Goal: Information Seeking & Learning: Check status

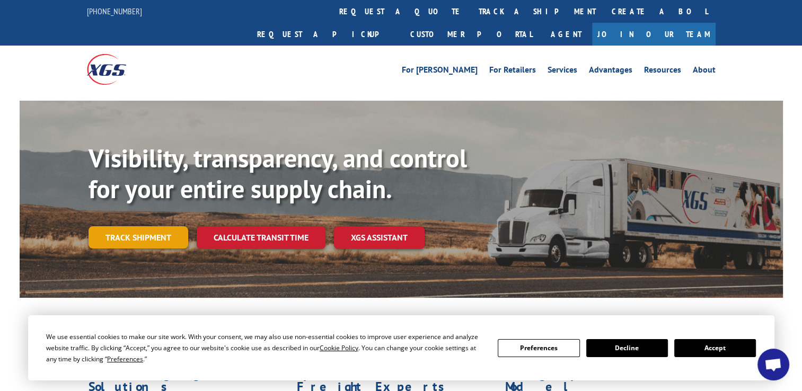
click at [126, 226] on link "Track shipment" at bounding box center [139, 237] width 100 height 22
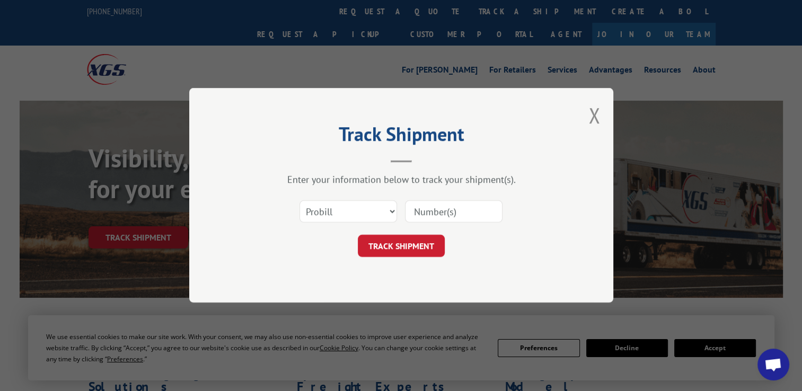
click at [431, 210] on input at bounding box center [454, 212] width 98 height 22
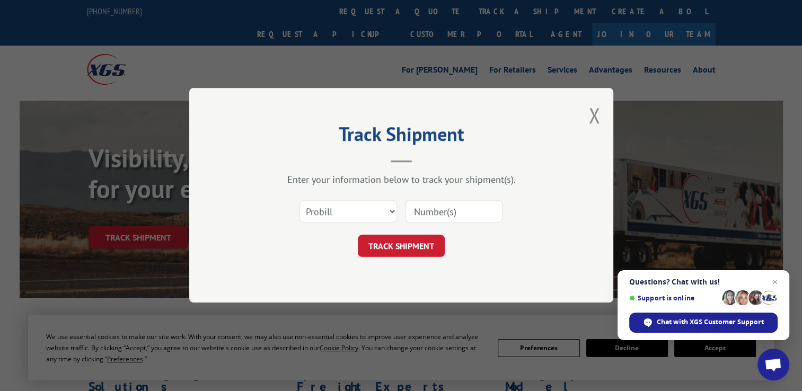
paste input "15095402"
type input "15095402"
click at [408, 250] on button "TRACK SHIPMENT" at bounding box center [401, 246] width 87 height 22
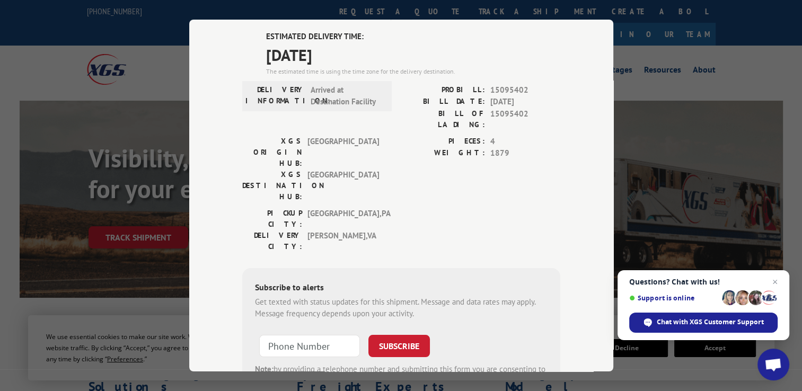
scroll to position [53, 0]
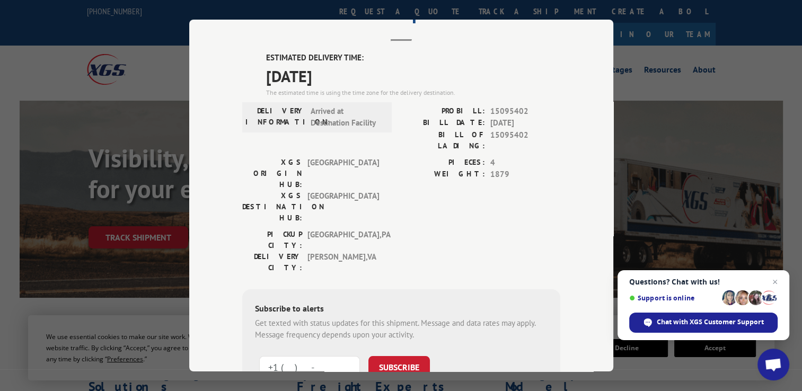
click at [293, 356] on input "+1 (___) ___-____" at bounding box center [309, 367] width 101 height 22
type input "[PHONE_NUMBER]"
click at [387, 356] on button "SUBSCRIBE" at bounding box center [398, 367] width 61 height 22
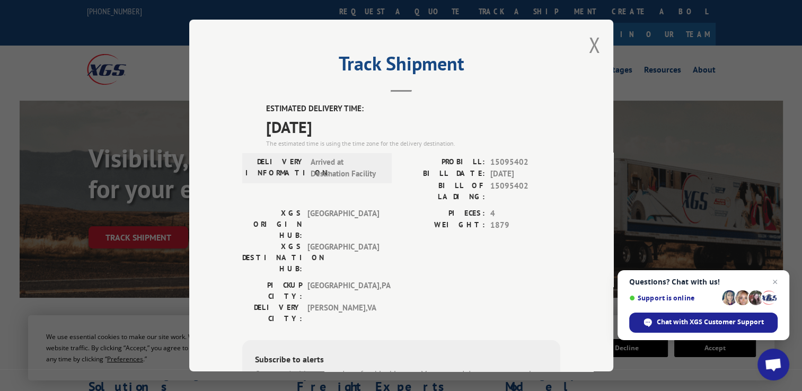
scroll to position [0, 0]
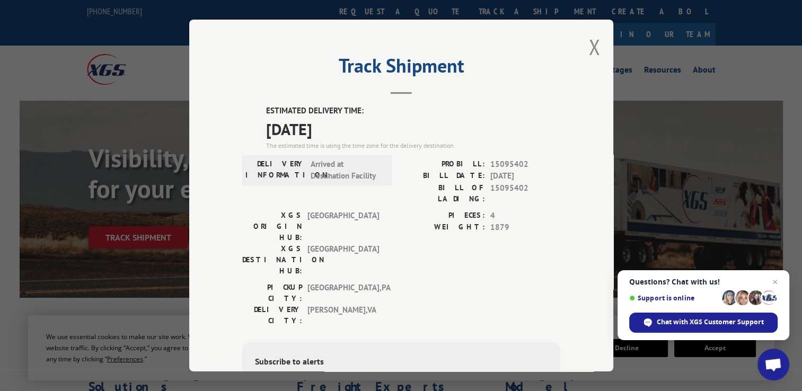
click at [588, 40] on button "Close modal" at bounding box center [594, 47] width 12 height 28
